Goal: Navigation & Orientation: Find specific page/section

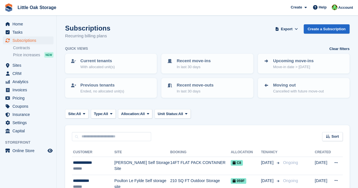
click at [140, 128] on div "Sort Sort by Customer name Date created Move in date Move out date Created (old…" at bounding box center [207, 133] width 284 height 16
drag, startPoint x: 0, startPoint y: 0, endPoint x: 149, endPoint y: 129, distance: 197.1
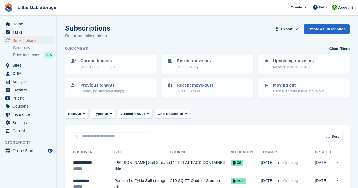
click at [149, 129] on div "Sort Sort by Customer name Date created Move in date Move out date Created (old…" at bounding box center [207, 133] width 284 height 16
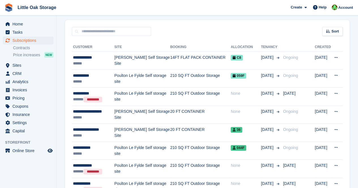
scroll to position [105, 0]
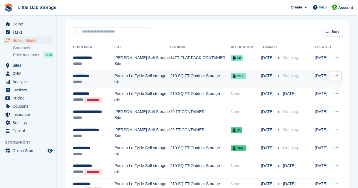
click at [84, 81] on div "******" at bounding box center [93, 82] width 41 height 6
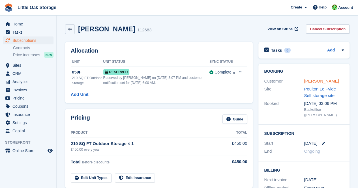
click at [313, 83] on link "Paul perkes" at bounding box center [321, 81] width 35 height 5
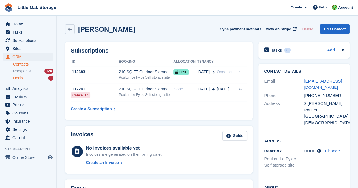
click at [40, 76] on div "Deals 1" at bounding box center [33, 78] width 40 height 5
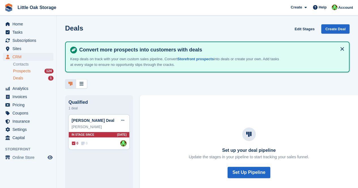
click at [29, 70] on span "Prospects" at bounding box center [22, 70] width 18 height 5
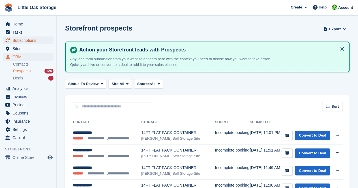
click at [27, 40] on span "Subscriptions" at bounding box center [29, 40] width 34 height 8
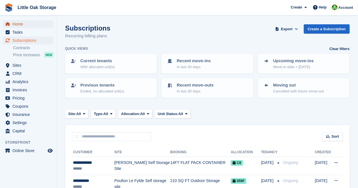
click at [24, 27] on span "Home" at bounding box center [29, 24] width 34 height 8
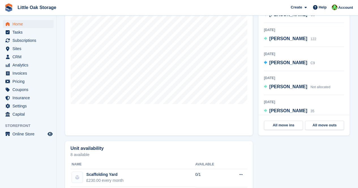
scroll to position [219, 0]
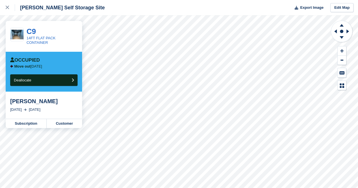
click at [25, 35] on div "C9 14FT FLAT PACK CONTAINER" at bounding box center [44, 36] width 76 height 31
click at [29, 33] on link "C9" at bounding box center [31, 31] width 9 height 8
click at [1, 7] on link at bounding box center [7, 7] width 15 height 15
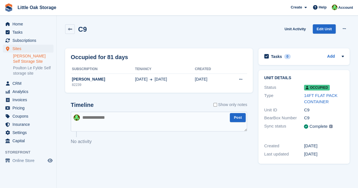
click at [39, 56] on link "[PERSON_NAME] Self Storage Site" at bounding box center [33, 58] width 40 height 11
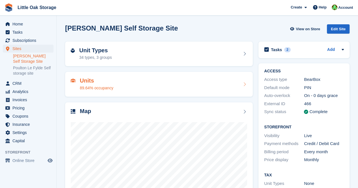
click at [118, 80] on div "Units 89.64% occupancy" at bounding box center [159, 85] width 176 height 14
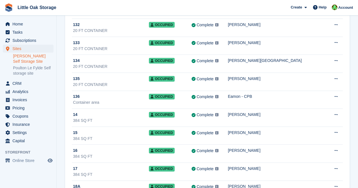
scroll to position [658, 0]
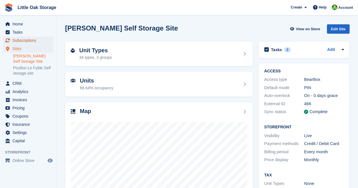
click at [25, 39] on span "Subscriptions" at bounding box center [29, 40] width 34 height 8
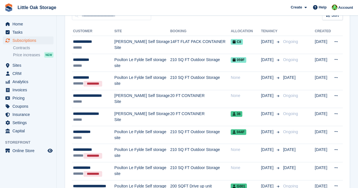
scroll to position [123, 0]
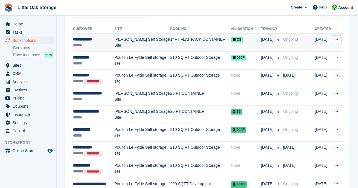
click at [102, 48] on div "******" at bounding box center [93, 45] width 41 height 6
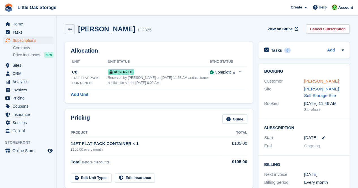
click at [312, 79] on link "[PERSON_NAME]" at bounding box center [321, 81] width 35 height 5
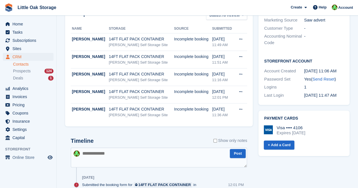
scroll to position [171, 0]
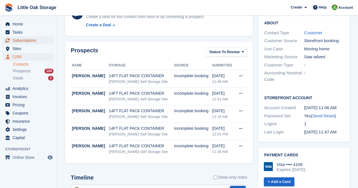
click at [19, 38] on span "Subscriptions" at bounding box center [29, 40] width 34 height 8
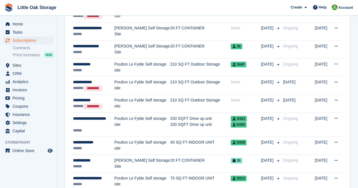
scroll to position [189, 0]
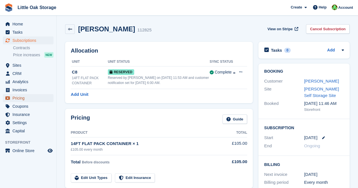
click at [19, 100] on span "Pricing" at bounding box center [29, 98] width 34 height 8
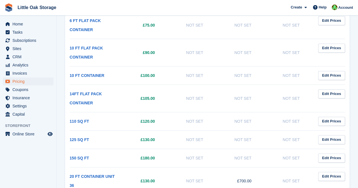
scroll to position [113, 0]
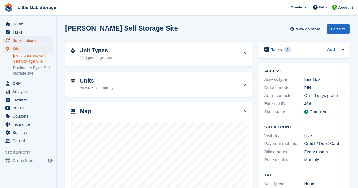
click at [31, 40] on span "Subscriptions" at bounding box center [29, 40] width 34 height 8
